Goal: Navigation & Orientation: Find specific page/section

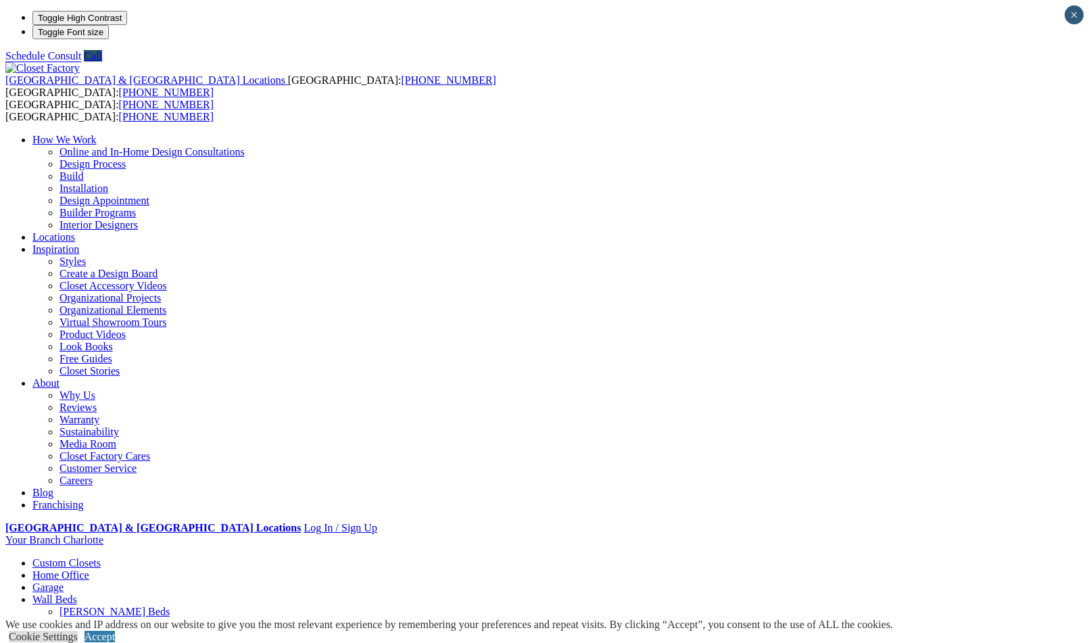
click at [64, 581] on link "Garage" at bounding box center [47, 586] width 31 height 11
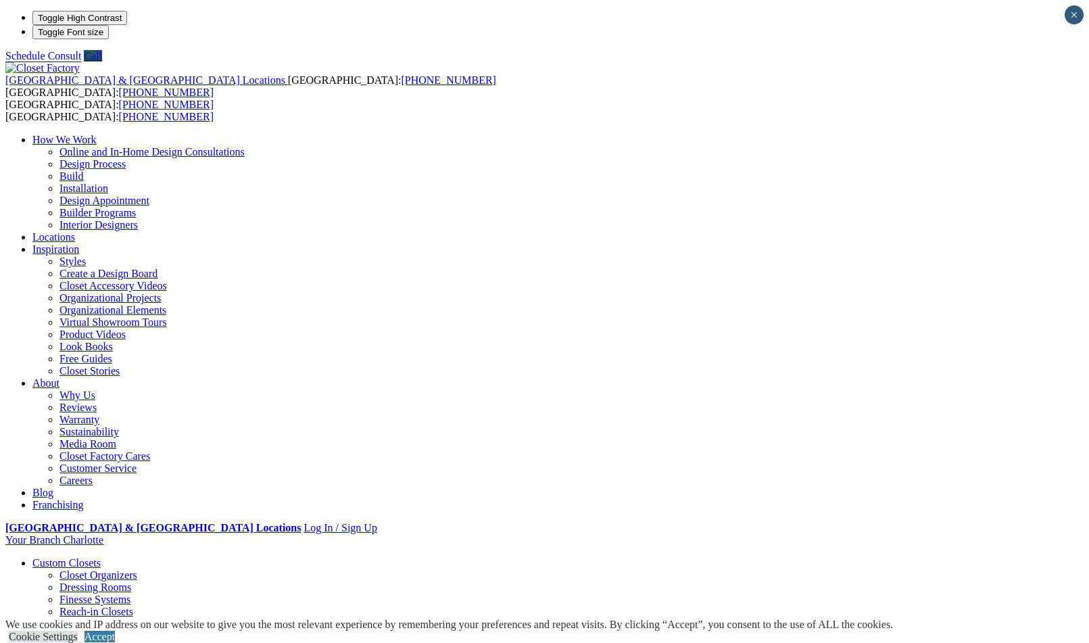
click at [76, 630] on link "Walk-in Closets" at bounding box center [94, 635] width 69 height 11
click at [1039, 534] on li "Your Branch Charlotte ZIP code *" at bounding box center [544, 540] width 1078 height 12
type input "*****"
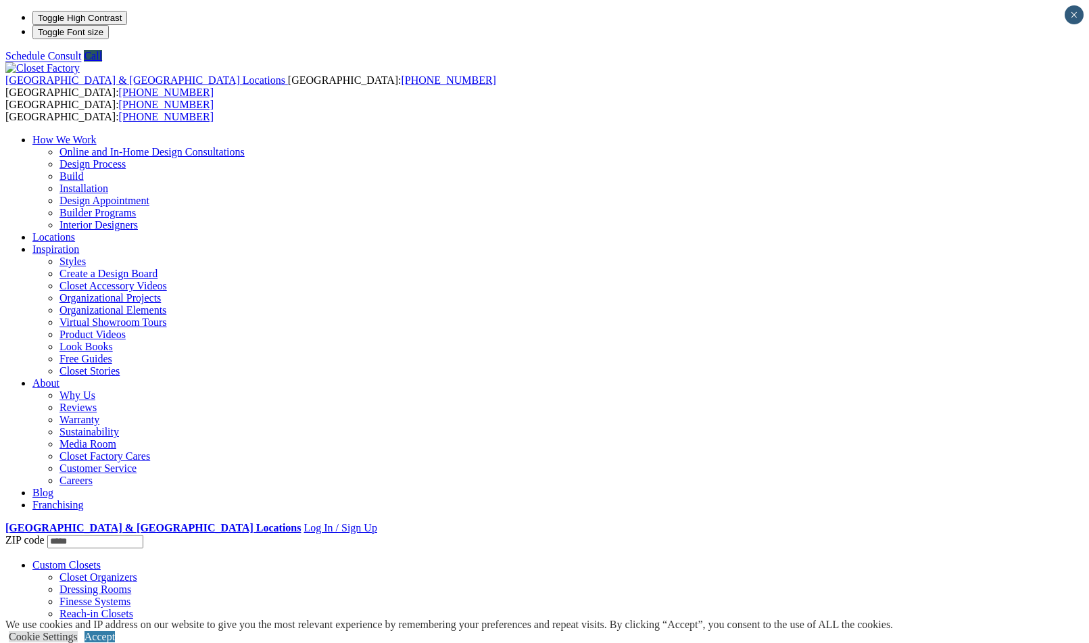
click input "*" at bounding box center [0, 0] width 0 height 0
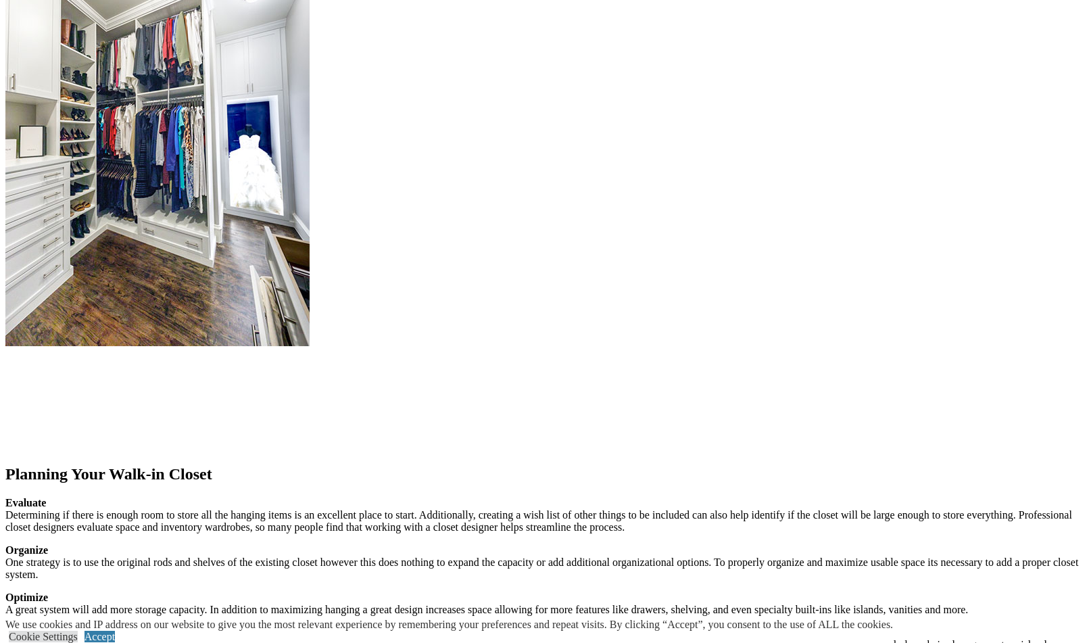
scroll to position [1569, 0]
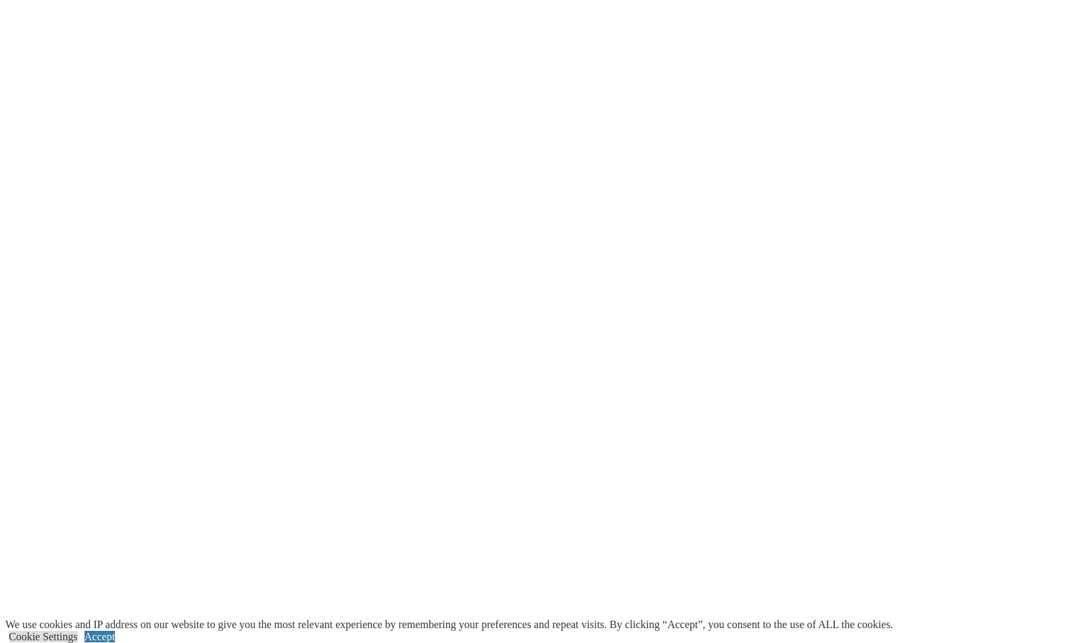
scroll to position [2756, 0]
